Goal: Navigation & Orientation: Find specific page/section

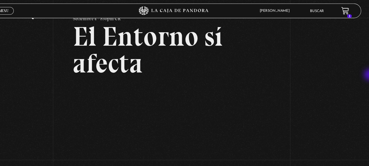
scroll to position [14, 0]
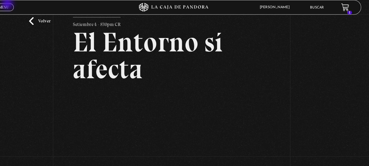
click at [32, 7] on link "Menu Cerrar" at bounding box center [28, 10] width 19 height 7
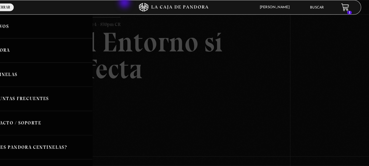
scroll to position [0, 0]
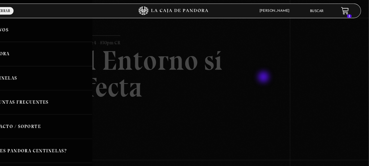
click at [271, 72] on div at bounding box center [184, 83] width 369 height 166
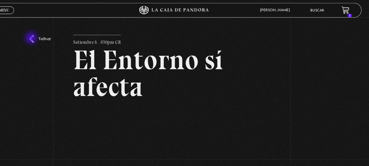
click at [54, 37] on link "Volver" at bounding box center [61, 36] width 20 height 7
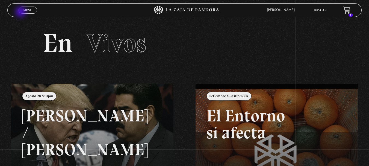
click at [21, 12] on link "Menu Cerrar" at bounding box center [28, 10] width 19 height 7
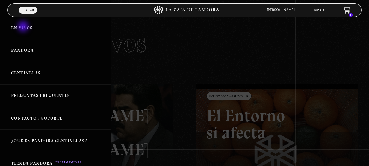
click at [24, 27] on link "En vivos" at bounding box center [55, 28] width 111 height 23
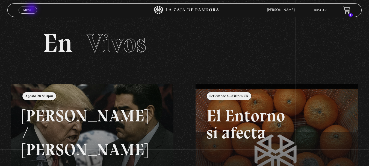
click at [32, 10] on span "Menu" at bounding box center [27, 9] width 9 height 3
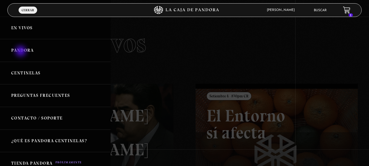
click at [21, 52] on link "Pandora" at bounding box center [55, 50] width 111 height 23
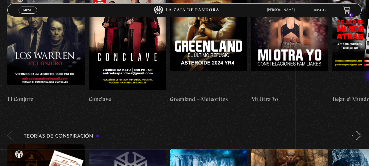
scroll to position [1094, 0]
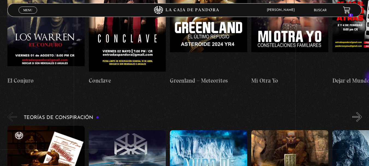
drag, startPoint x: 371, startPoint y: 13, endPoint x: 372, endPoint y: 78, distance: 64.7
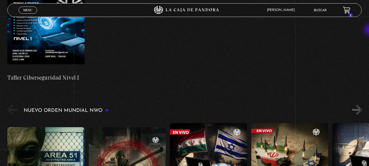
scroll to position [0, 0]
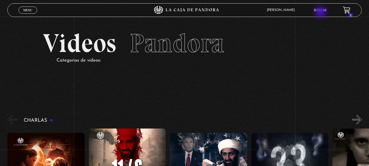
click at [321, 13] on li "Buscar" at bounding box center [320, 10] width 13 height 8
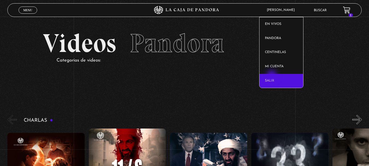
click at [272, 76] on link "Salir" at bounding box center [281, 81] width 44 height 14
